Goal: Navigation & Orientation: Find specific page/section

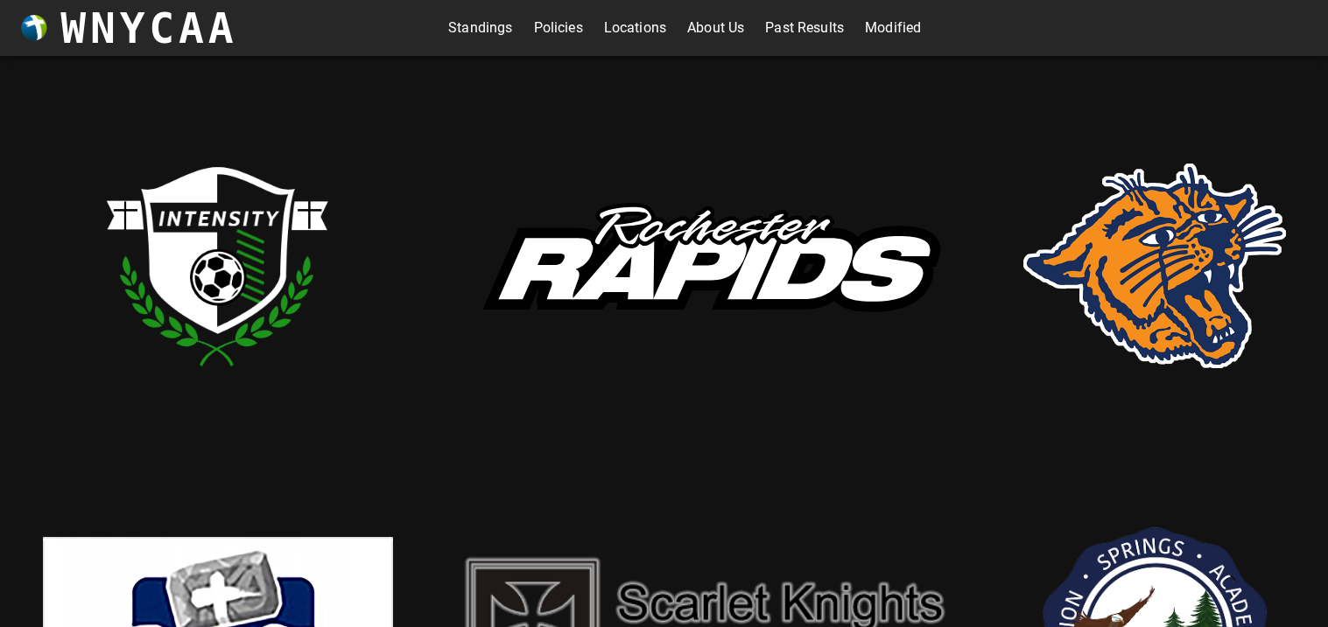
click at [493, 24] on link "Standings" at bounding box center [480, 28] width 64 height 28
